Goal: Information Seeking & Learning: Learn about a topic

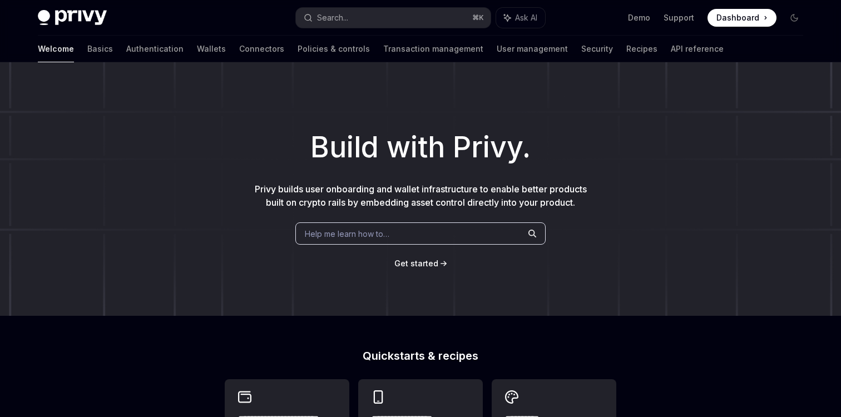
click at [398, 245] on div "Help me learn how to…" at bounding box center [421, 234] width 250 height 22
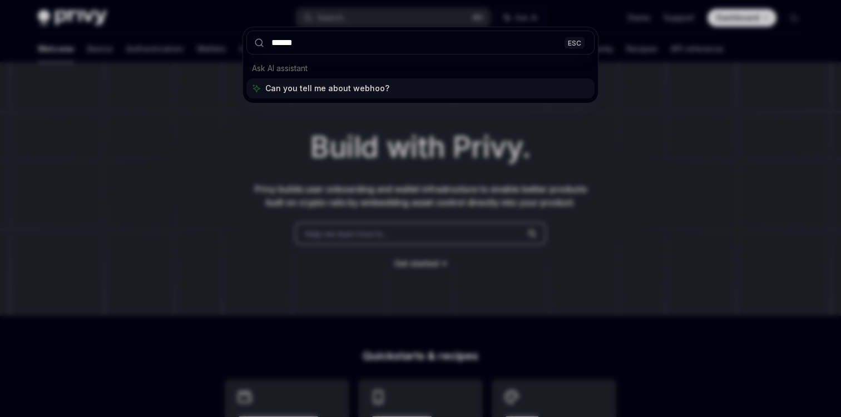
type input "*******"
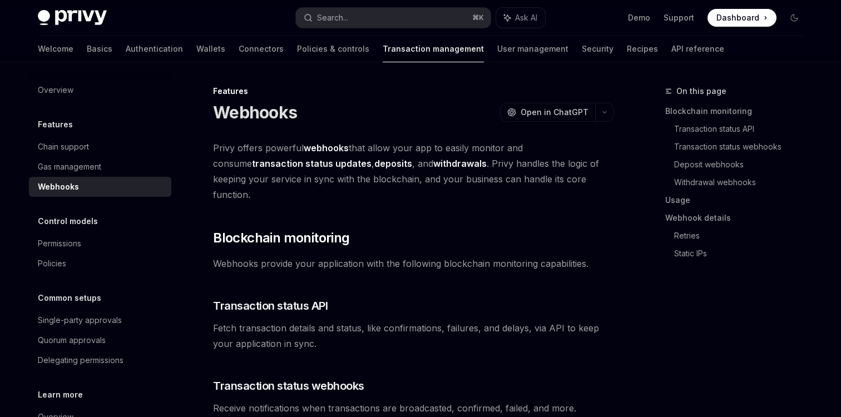
scroll to position [62, 0]
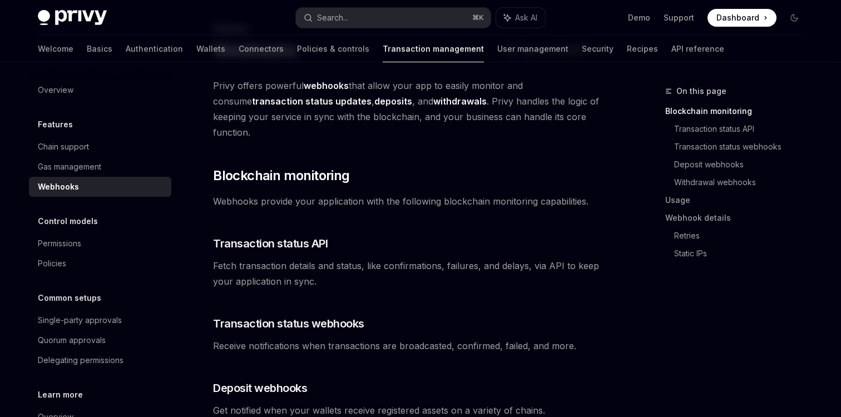
click at [80, 189] on div "Webhooks" at bounding box center [101, 186] width 127 height 13
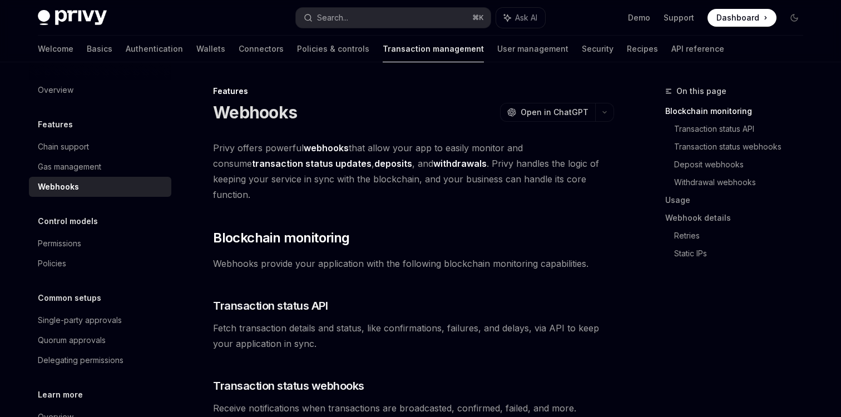
click at [363, 148] on span "Privy offers powerful webhooks that allow your app to easily monitor and consum…" at bounding box center [413, 171] width 401 height 62
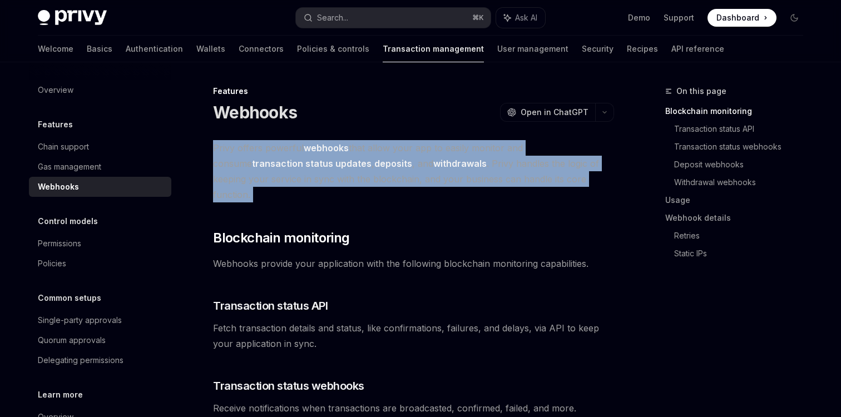
click at [363, 148] on span "Privy offers powerful webhooks that allow your app to easily monitor and consum…" at bounding box center [413, 171] width 401 height 62
click at [402, 148] on span "Privy offers powerful webhooks that allow your app to easily monitor and consum…" at bounding box center [413, 171] width 401 height 62
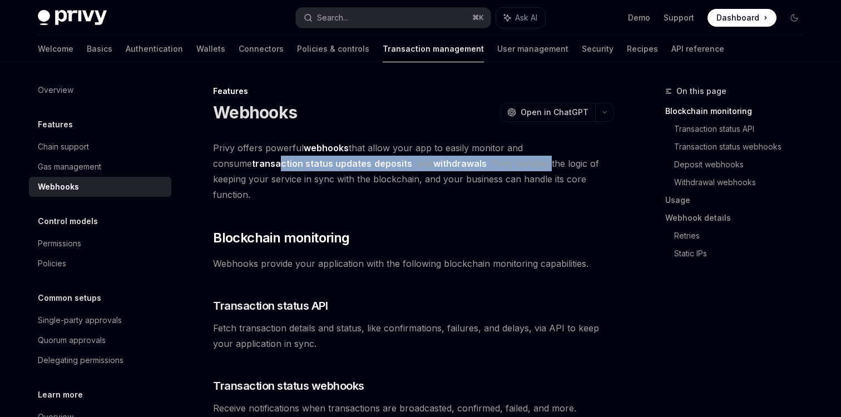
drag, startPoint x: 239, startPoint y: 169, endPoint x: 515, endPoint y: 169, distance: 275.5
click at [515, 168] on span "Privy offers powerful webhooks that allow your app to easily monitor and consum…" at bounding box center [413, 171] width 401 height 62
click at [515, 169] on span "Privy offers powerful webhooks that allow your app to easily monitor and consum…" at bounding box center [413, 171] width 401 height 62
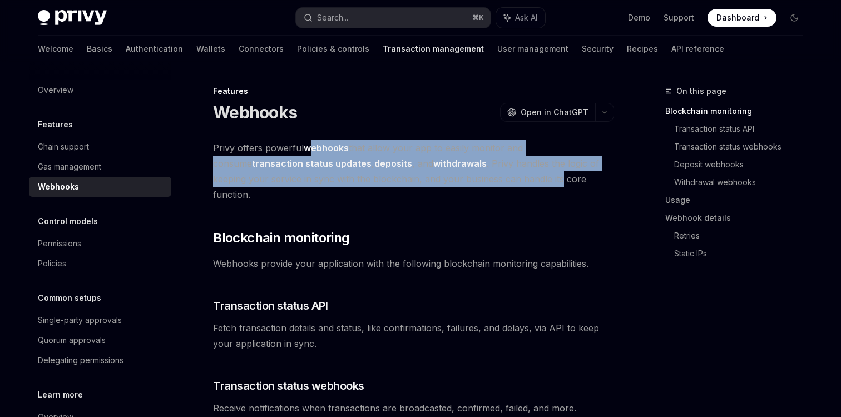
drag, startPoint x: 523, startPoint y: 174, endPoint x: 303, endPoint y: 152, distance: 220.9
click at [303, 152] on span "Privy offers powerful webhooks that allow your app to easily monitor and consum…" at bounding box center [413, 171] width 401 height 62
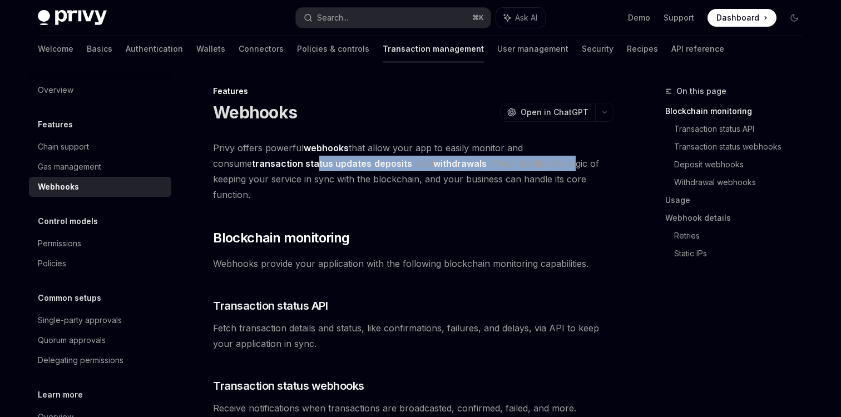
drag, startPoint x: 277, startPoint y: 156, endPoint x: 536, endPoint y: 165, distance: 259.5
click at [536, 165] on span "Privy offers powerful webhooks that allow your app to easily monitor and consum…" at bounding box center [413, 171] width 401 height 62
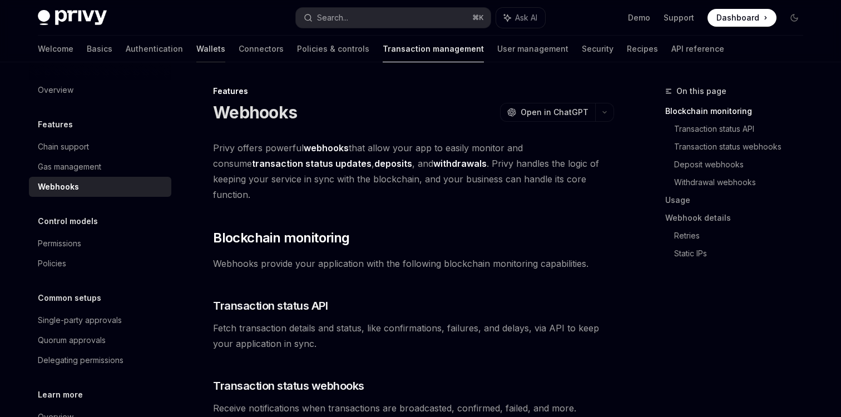
click at [196, 50] on link "Wallets" at bounding box center [210, 49] width 29 height 27
type textarea "*"
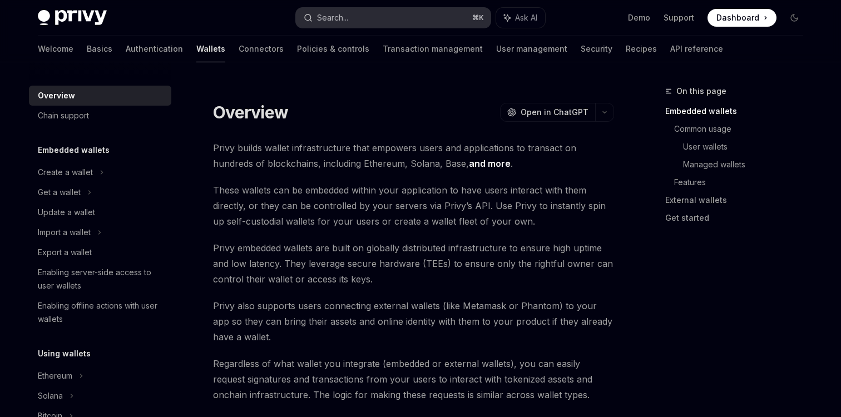
click at [374, 17] on button "Search... ⌘ K" at bounding box center [393, 18] width 195 height 20
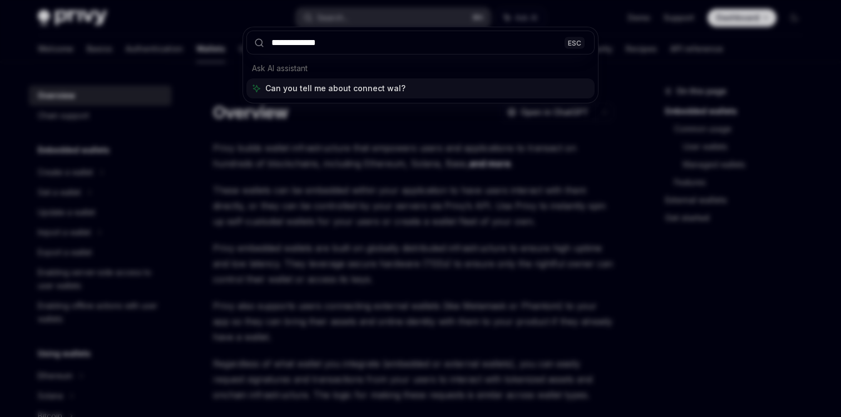
type input "**********"
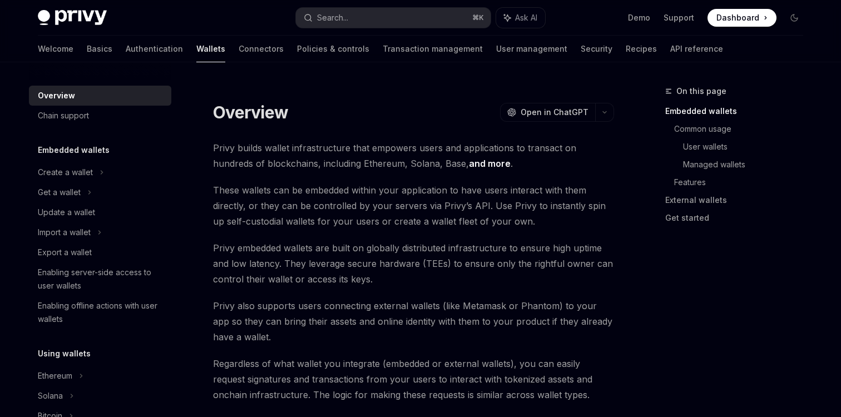
type textarea "*"
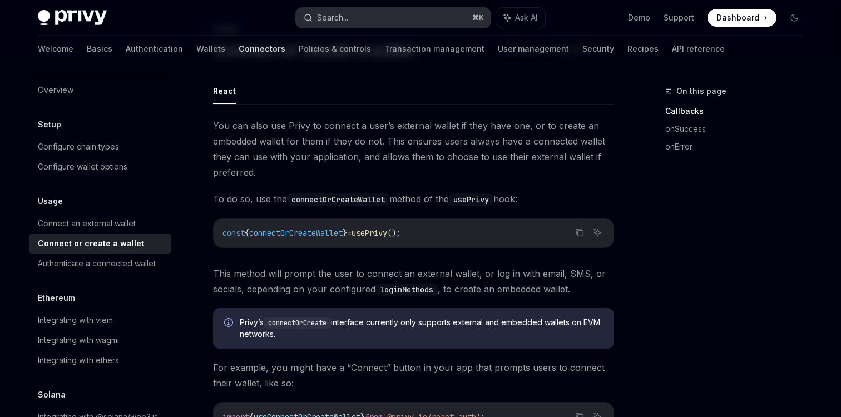
click at [359, 21] on button "Search... ⌘ K" at bounding box center [393, 18] width 195 height 20
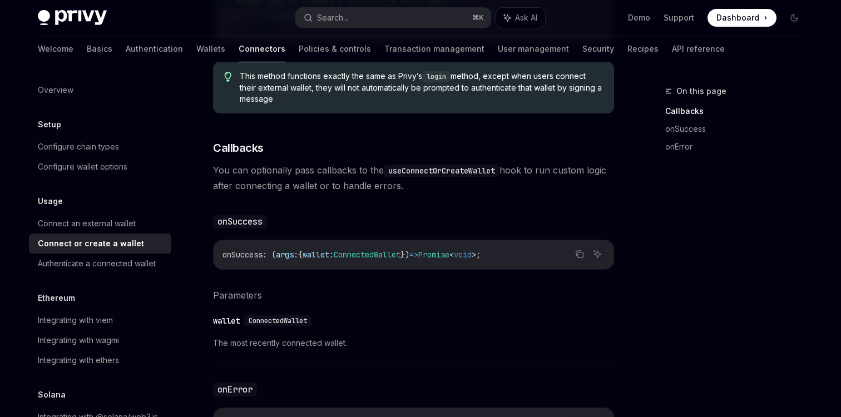
scroll to position [357, 0]
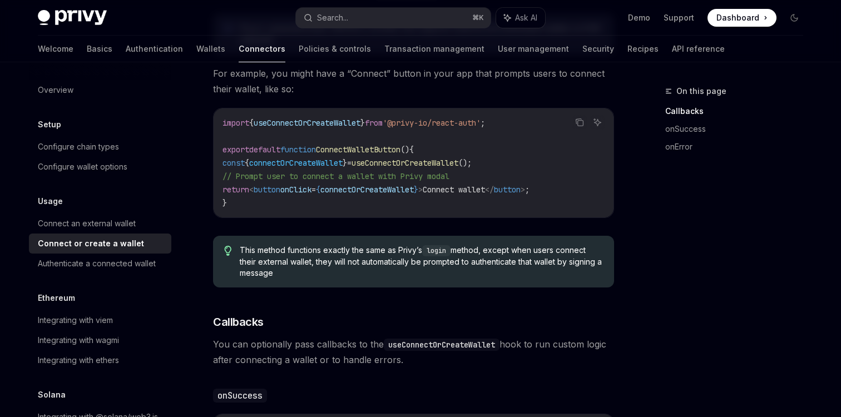
click at [507, 268] on span "This method functions exactly the same as [PERSON_NAME]’s login method, except …" at bounding box center [421, 262] width 363 height 34
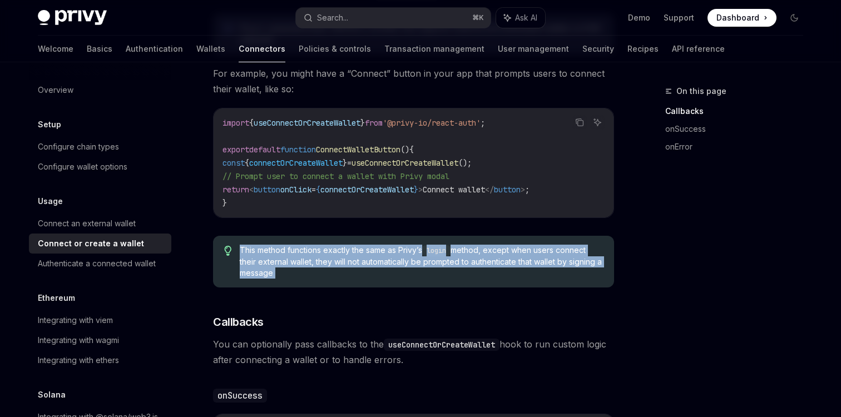
click at [507, 268] on span "This method functions exactly the same as [PERSON_NAME]’s login method, except …" at bounding box center [421, 262] width 363 height 34
click at [483, 268] on span "This method functions exactly the same as [PERSON_NAME]’s login method, except …" at bounding box center [421, 262] width 363 height 34
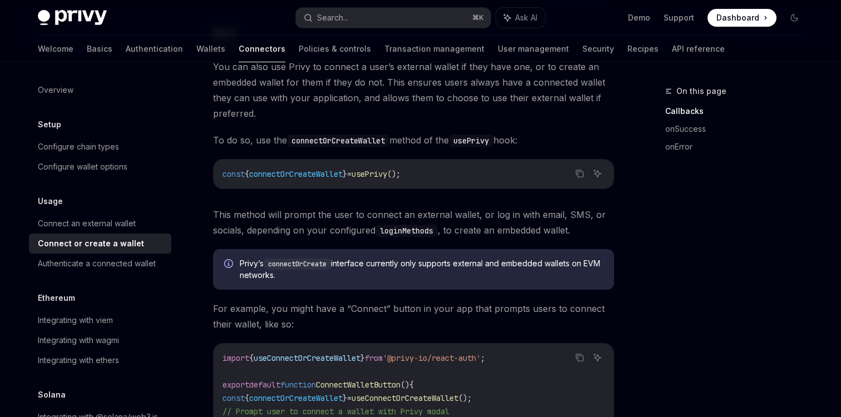
scroll to position [0, 0]
